Goal: Task Accomplishment & Management: Use online tool/utility

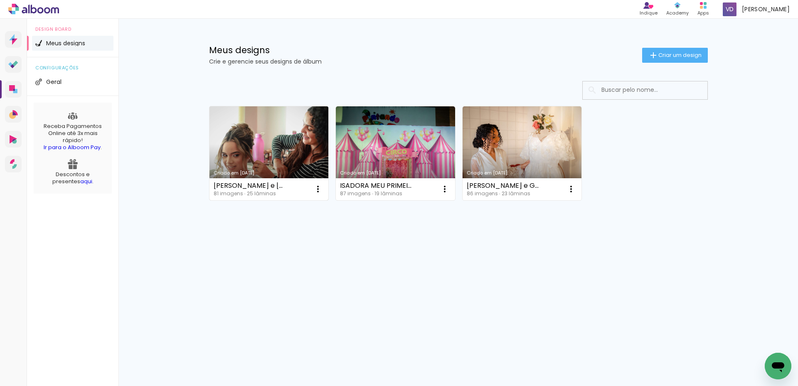
click at [264, 151] on link "Criado em [DATE]" at bounding box center [269, 153] width 119 height 94
